Goal: Task Accomplishment & Management: Manage account settings

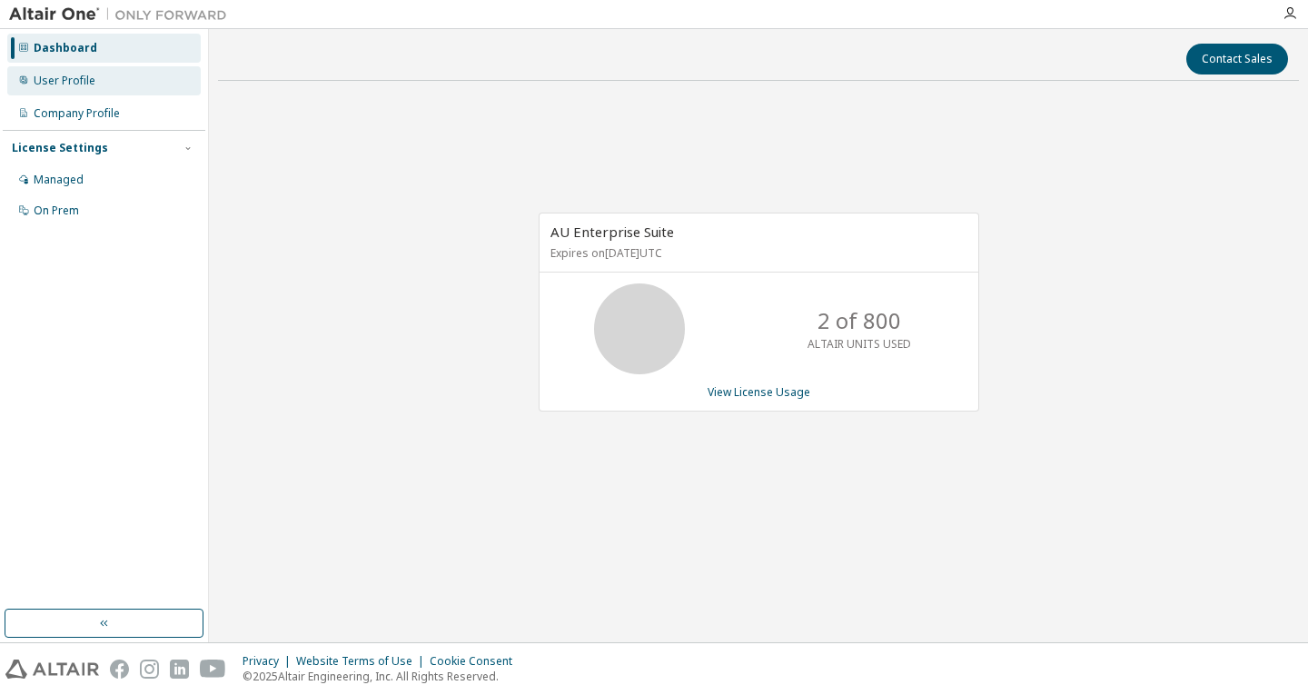
click at [77, 74] on div "User Profile" at bounding box center [65, 81] width 62 height 15
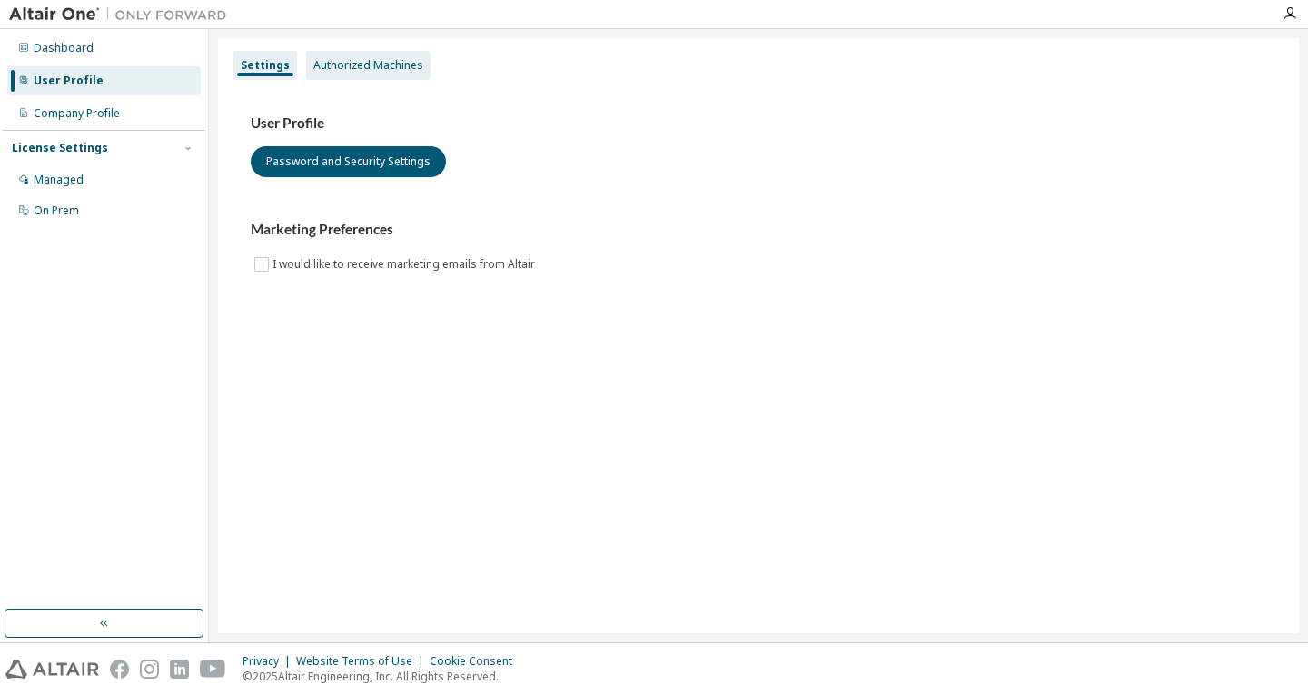
click at [389, 63] on div "Authorized Machines" at bounding box center [368, 65] width 110 height 15
